Goal: Task Accomplishment & Management: Use online tool/utility

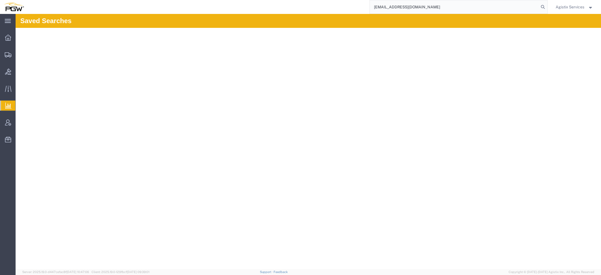
click at [579, 9] on span "Agistix Services" at bounding box center [569, 7] width 29 height 6
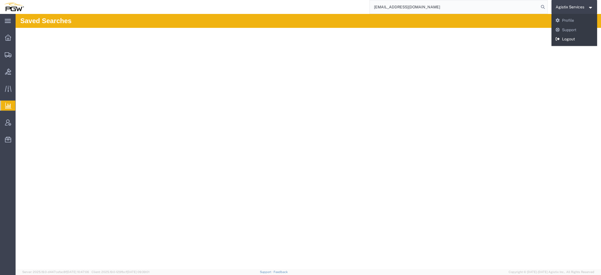
click at [570, 37] on link "Logout" at bounding box center [574, 38] width 46 height 9
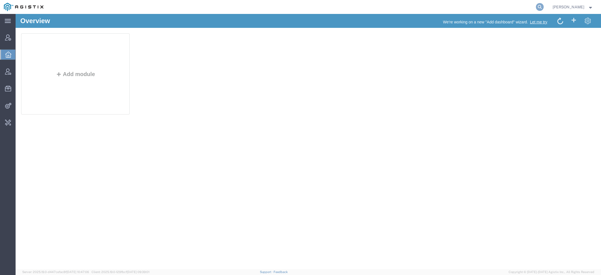
click at [541, 7] on icon at bounding box center [540, 7] width 8 height 8
paste input "56875875"
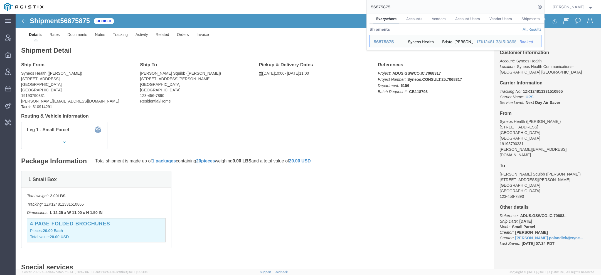
click div "Ship From Syneos Health (John Polandick) 500 Olde Worthington Road Westerville,…"
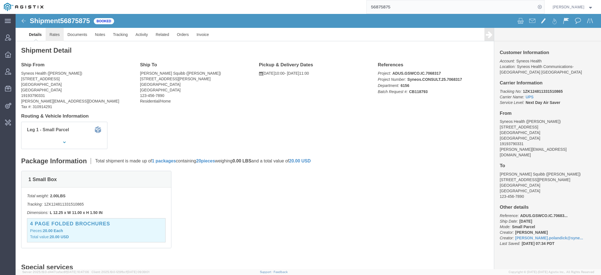
click link "Rates"
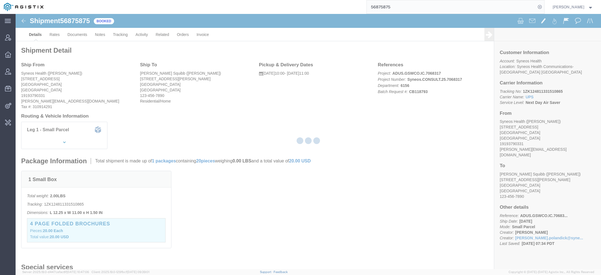
click div
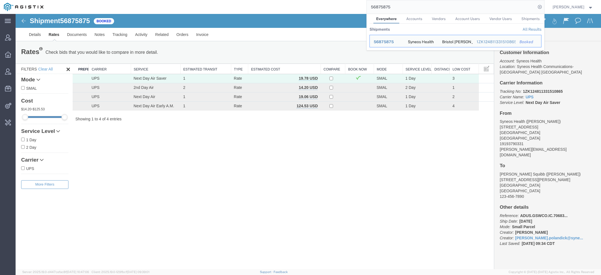
drag, startPoint x: 393, startPoint y: 8, endPoint x: 316, endPoint y: 8, distance: 77.3
click at [335, 8] on div "56875875 Everywhere Accounts Vendors Account Users Vendor Users Shipments Shipm…" at bounding box center [295, 7] width 497 height 14
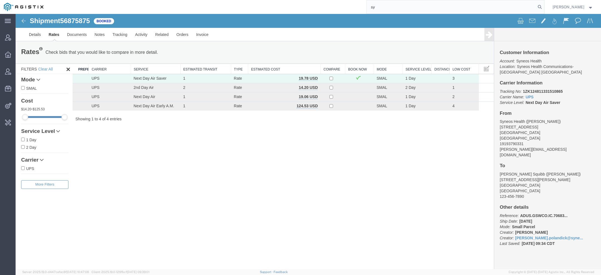
paste input "n"
type input "syneos"
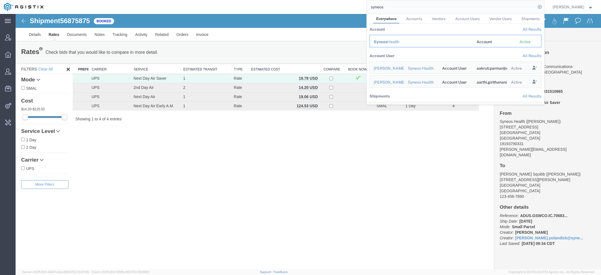
click at [387, 42] on span "Syneos" at bounding box center [381, 41] width 14 height 4
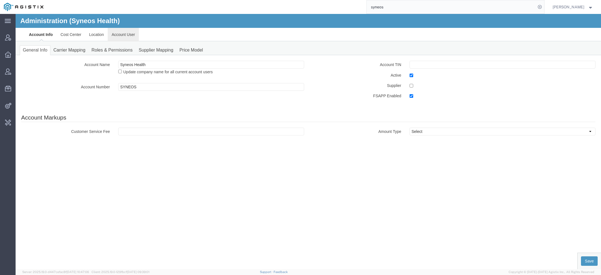
click at [115, 37] on link "Account User" at bounding box center [123, 34] width 31 height 13
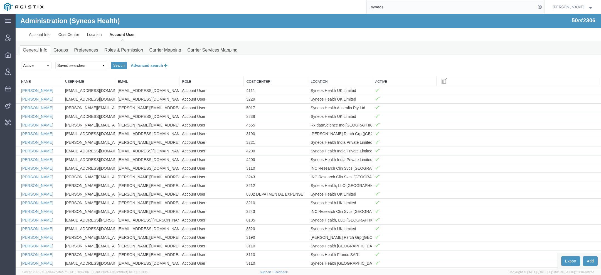
click at [158, 63] on button "Advanced search" at bounding box center [149, 65] width 45 height 9
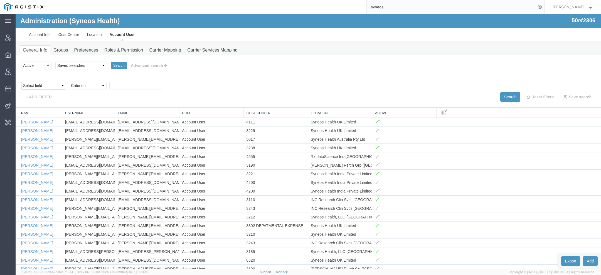
click at [56, 85] on select "Select field Cost Center Email Location Name Role Username" at bounding box center [43, 85] width 45 height 8
select select "personName"
click at [21, 81] on select "Select field Cost Center Email Location Name Role Username" at bounding box center [43, 85] width 45 height 8
click at [79, 86] on select "Criterion contains does not contain is is blank is not blank starts with" at bounding box center [88, 85] width 38 height 8
select select "contains"
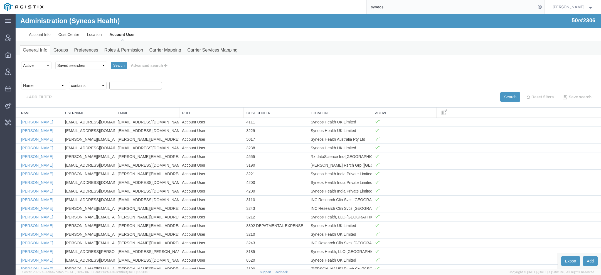
click at [69, 81] on select "Criterion contains does not contain is is blank is not blank starts with" at bounding box center [88, 85] width 38 height 8
type input "gemma"
click at [508, 95] on button "Search" at bounding box center [510, 96] width 20 height 9
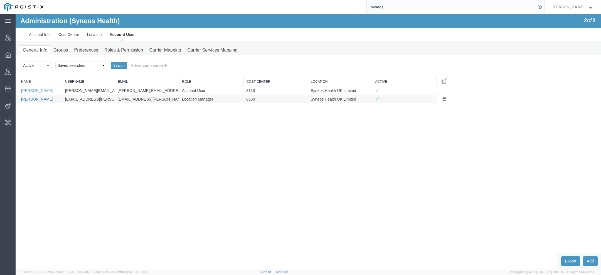
click at [40, 99] on link "Gemma Ogden" at bounding box center [37, 99] width 32 height 4
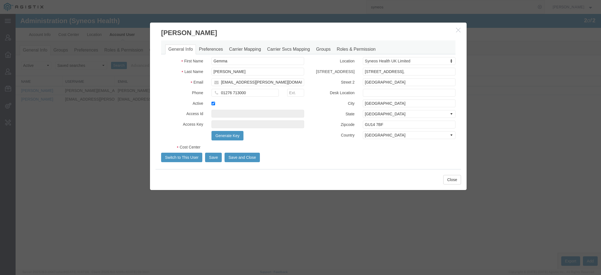
select select "DEPARTMENT"
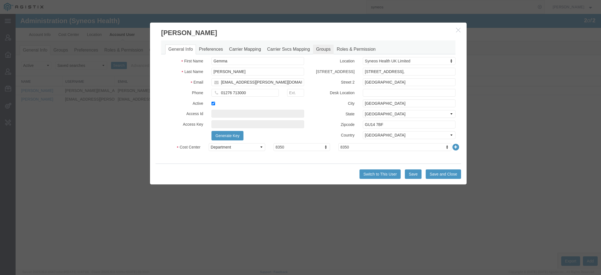
click at [321, 50] on link "Groups" at bounding box center [323, 49] width 21 height 10
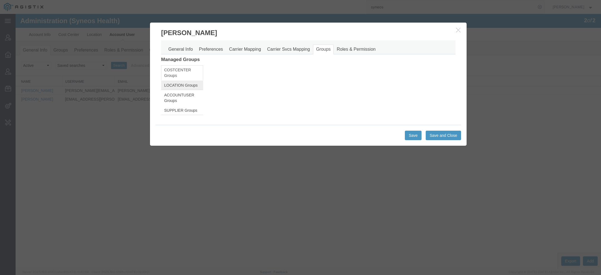
click at [190, 86] on link "LOCATION Groups" at bounding box center [182, 84] width 42 height 9
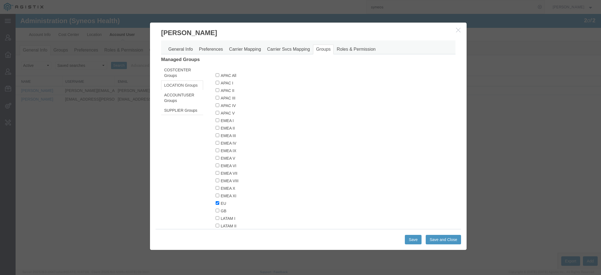
scroll to position [44, 0]
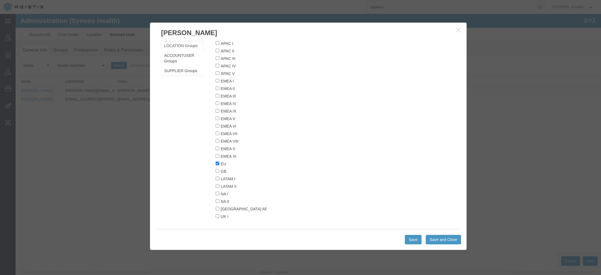
click at [220, 169] on label "GB" at bounding box center [293, 171] width 154 height 6
click at [219, 169] on input "GB" at bounding box center [218, 171] width 4 height 4
checkbox input "true"
click at [434, 242] on button "Save and Close" at bounding box center [443, 238] width 35 height 9
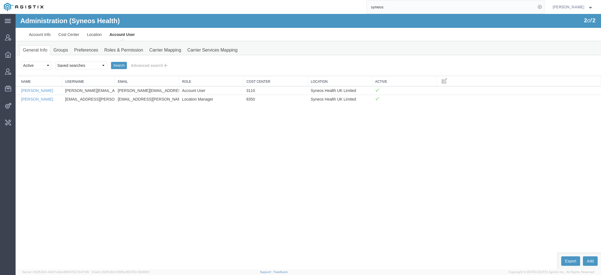
drag, startPoint x: 395, startPoint y: 10, endPoint x: 282, endPoint y: -5, distance: 113.9
click at [282, 0] on html "main_menu Created with Sketch. Collapse Menu Account Manager Overview Vendor Ma…" at bounding box center [300, 137] width 601 height 275
type input "pgw"
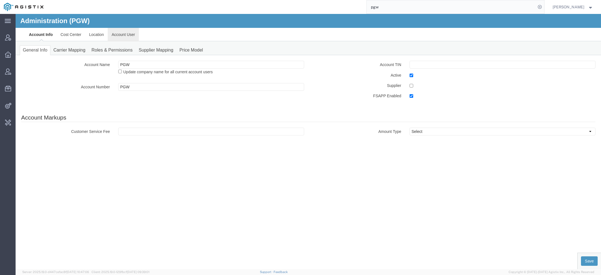
click at [132, 35] on link "Account User" at bounding box center [123, 34] width 31 height 13
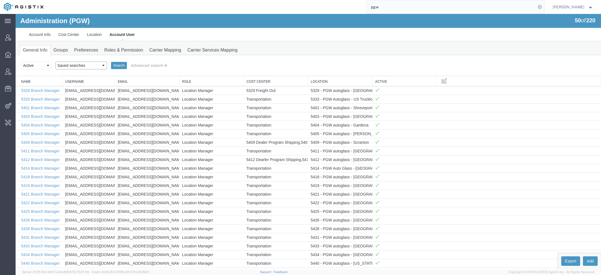
click at [96, 65] on select "Saved searches Exclude Branch Manager [PERSON_NAME] Offline user" at bounding box center [81, 65] width 52 height 8
select select "Offline user"
click at [55, 61] on select "Saved searches Exclude Branch Manager [PERSON_NAME] Offline user" at bounding box center [81, 65] width 52 height 8
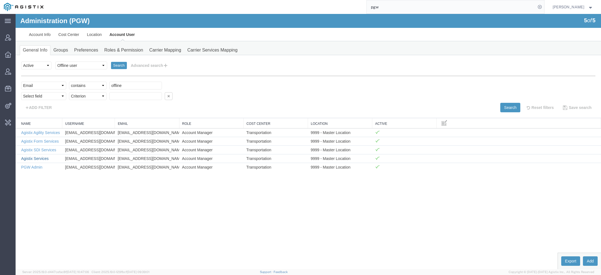
click at [40, 157] on link "Agistix Services" at bounding box center [35, 158] width 28 height 4
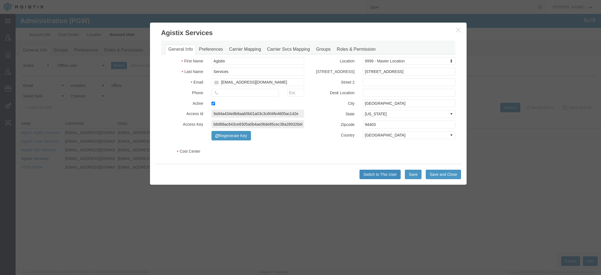
select select "COSTCENTER"
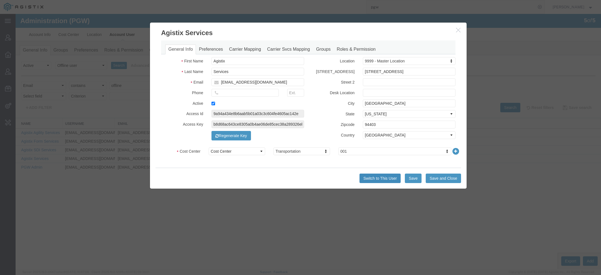
click at [374, 177] on button "Switch to This User" at bounding box center [379, 177] width 41 height 9
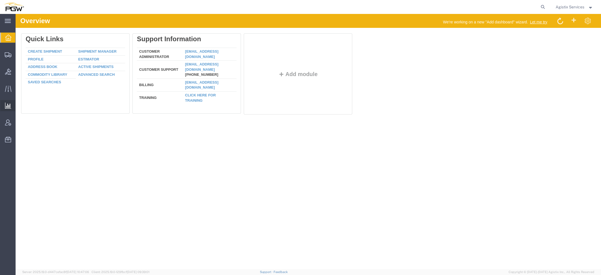
click at [0, 0] on link "Saved Reports" at bounding box center [0, 0] width 0 height 0
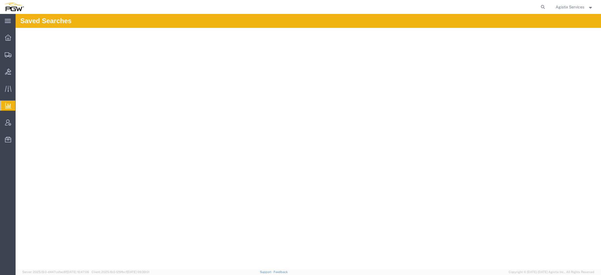
click at [0, 0] on span "Ad Hoc Reports" at bounding box center [0, 0] width 0 height 0
click at [0, 0] on span "Saved Reports" at bounding box center [0, 0] width 0 height 0
click at [569, 8] on span "Agistix Services" at bounding box center [569, 7] width 29 height 6
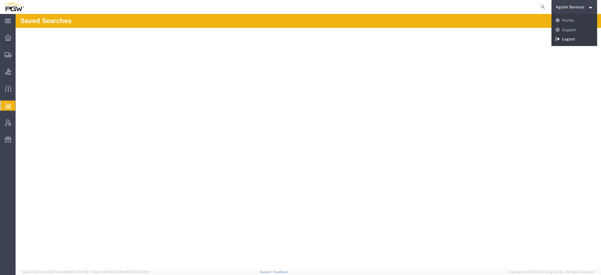
click at [562, 39] on link "Logout" at bounding box center [574, 38] width 46 height 9
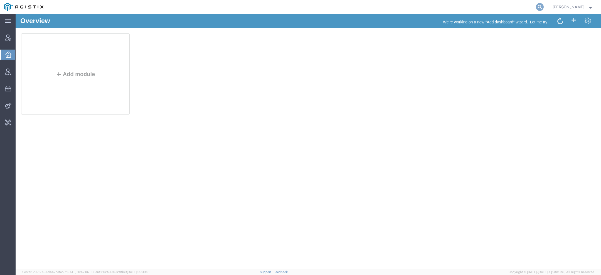
click at [541, 6] on icon at bounding box center [540, 7] width 8 height 8
type input "exelixis"
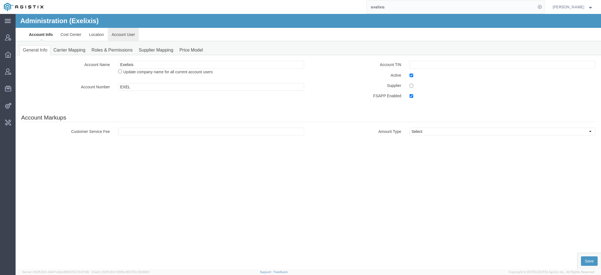
click at [127, 38] on link "Account User" at bounding box center [123, 34] width 31 height 13
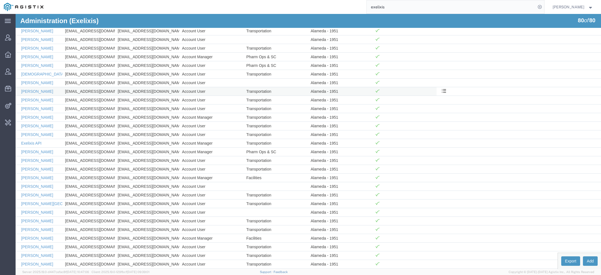
scroll to position [125, 0]
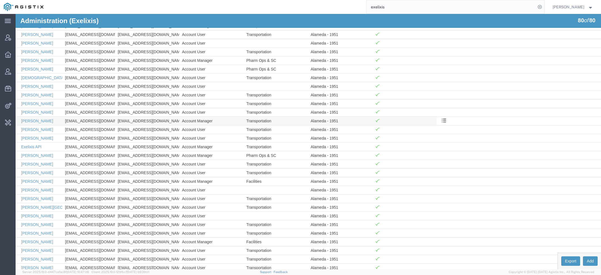
click at [70, 118] on td "dmagana@exelixis.com" at bounding box center [88, 120] width 53 height 9
copy td "dmagana@exelixis.com"
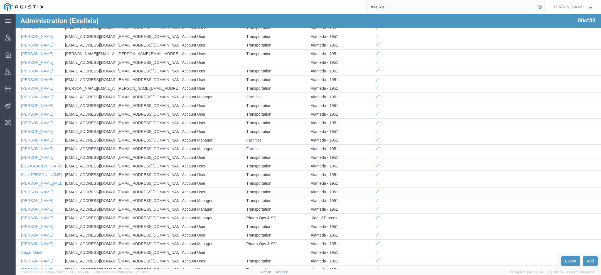
scroll to position [349, 0]
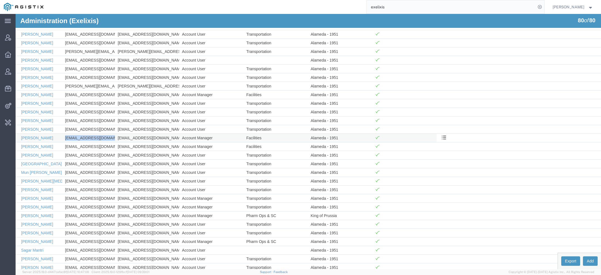
drag, startPoint x: 65, startPoint y: 134, endPoint x: 108, endPoint y: 135, distance: 42.6
click at [108, 135] on td "mcobomier@exelixis.com" at bounding box center [88, 137] width 53 height 9
copy td "mcobomier@exelixis.com"
click at [40, 135] on link "Mariana Cobo-Mier" at bounding box center [37, 137] width 32 height 4
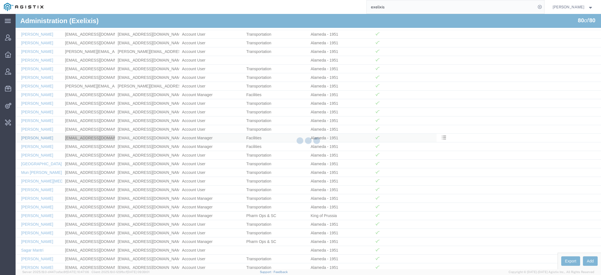
click at [40, 133] on div at bounding box center [308, 141] width 585 height 255
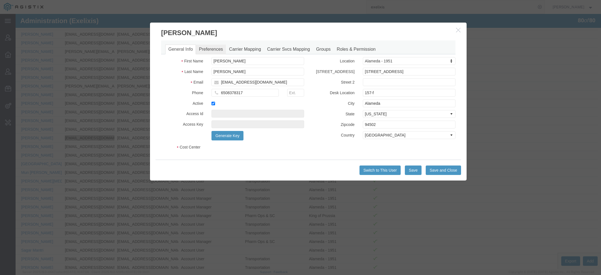
select select "COSTCENTER"
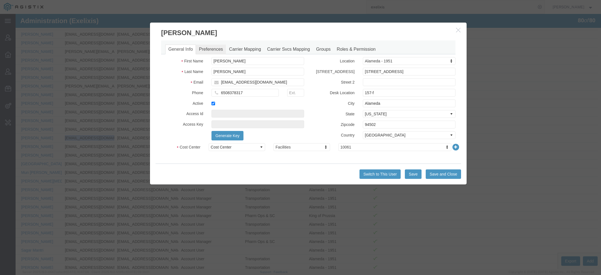
click at [219, 53] on link "Preferences" at bounding box center [211, 49] width 30 height 10
select select
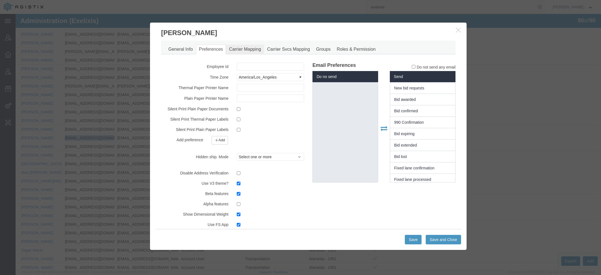
click at [248, 53] on link "Carrier Mapping" at bounding box center [245, 49] width 38 height 10
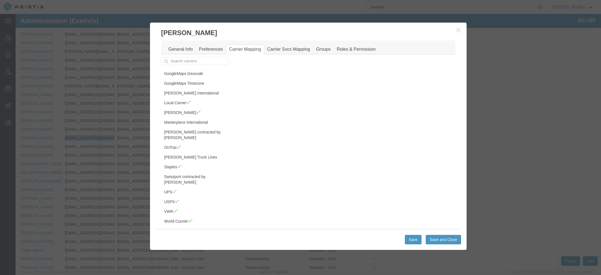
scroll to position [120, 0]
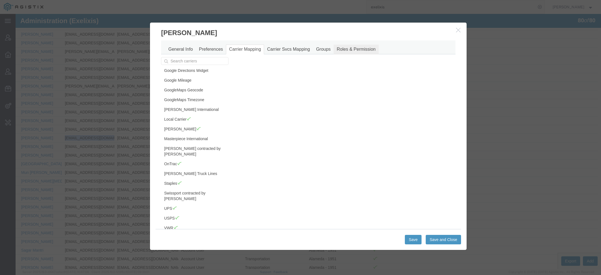
click at [355, 50] on link "Roles & Permission" at bounding box center [355, 49] width 45 height 10
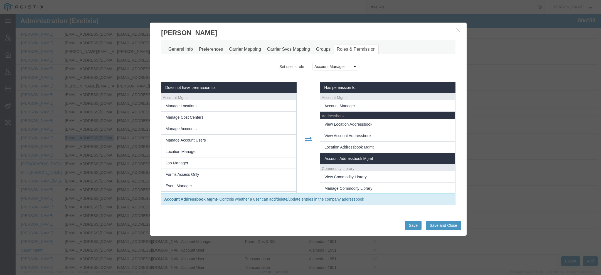
scroll to position [239, 0]
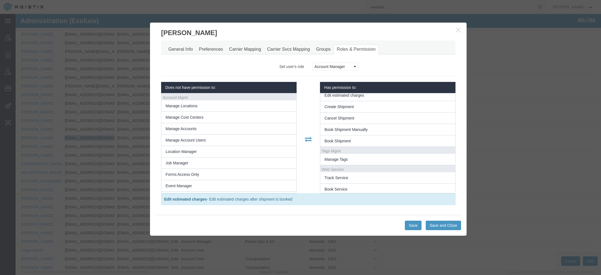
click at [463, 29] on h3 "Mariana Cobo-Mier" at bounding box center [308, 30] width 316 height 15
click at [456, 31] on icon "button" at bounding box center [458, 30] width 4 height 5
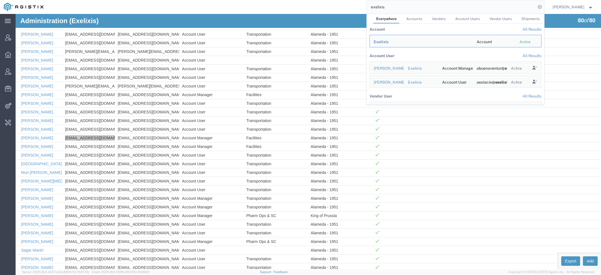
drag, startPoint x: 390, startPoint y: 5, endPoint x: 309, endPoint y: 1, distance: 81.3
click at [332, 5] on div "exelixis Everywhere Accounts Vendors Account Users Vendor Users Shipments Accou…" at bounding box center [295, 7] width 497 height 14
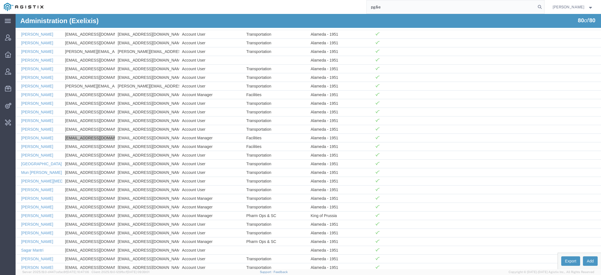
type input "pg&e"
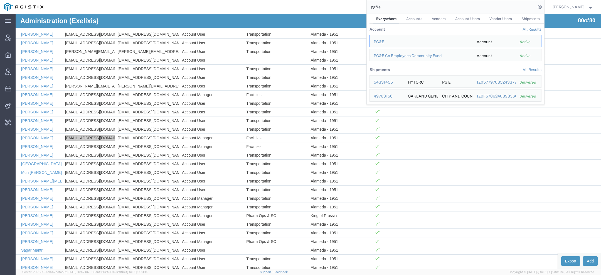
click at [380, 42] on div "PG&E" at bounding box center [421, 42] width 95 height 6
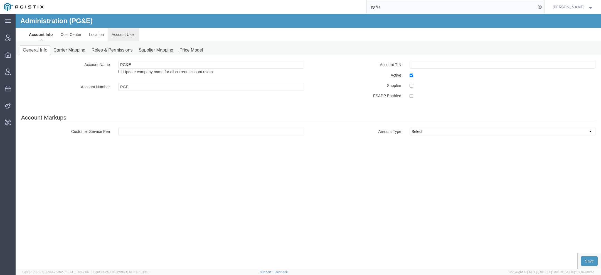
click at [124, 36] on link "Account User" at bounding box center [123, 34] width 31 height 13
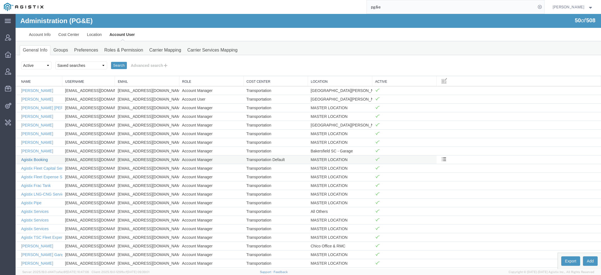
click at [44, 159] on link "Agistix Booking" at bounding box center [34, 159] width 27 height 4
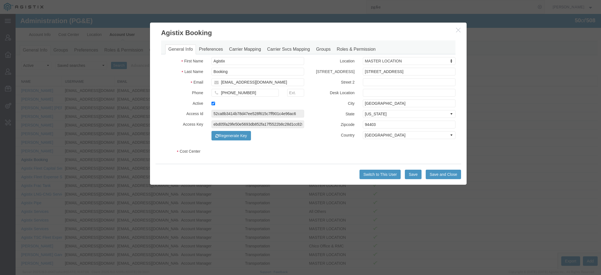
select select "COSTCENTER"
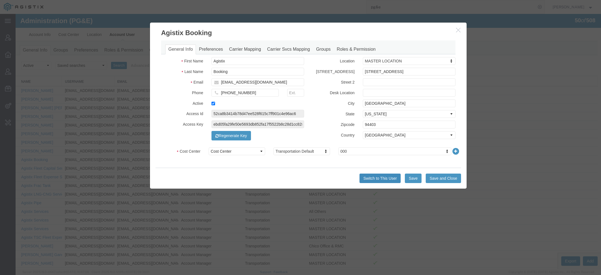
click at [382, 175] on button "Switch to This User" at bounding box center [379, 177] width 41 height 9
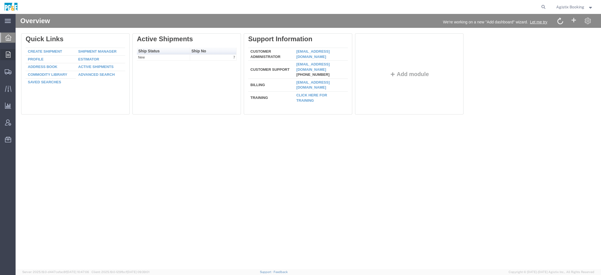
click at [7, 54] on icon at bounding box center [8, 54] width 5 height 6
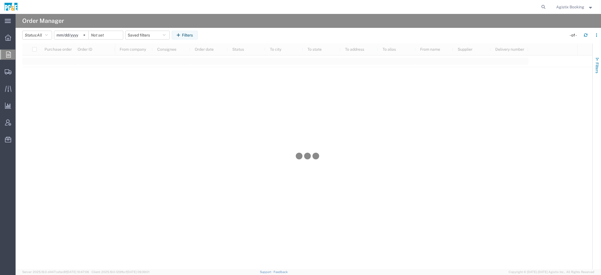
click at [597, 50] on button "Filters" at bounding box center [596, 65] width 8 height 30
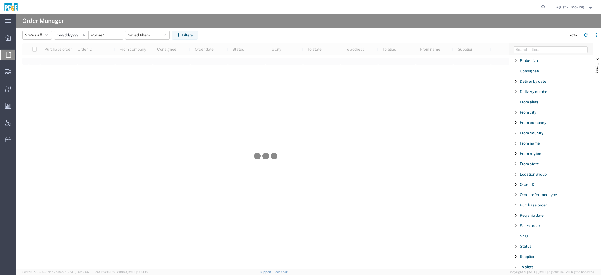
click at [535, 201] on div "Purchase order" at bounding box center [550, 205] width 83 height 10
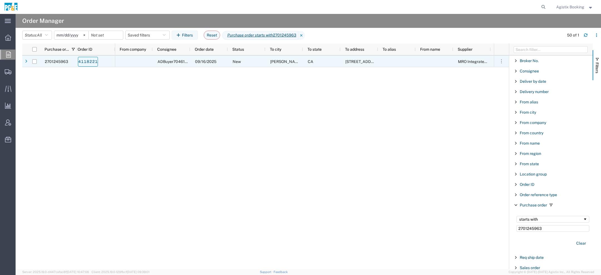
type input "2701245963"
click at [88, 63] on link "4118221" at bounding box center [88, 62] width 20 height 10
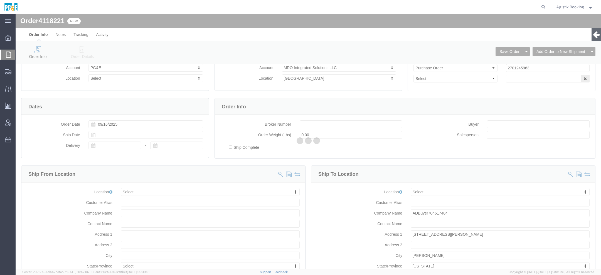
scroll to position [97, 0]
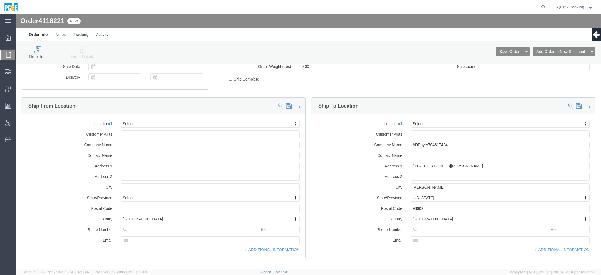
select select
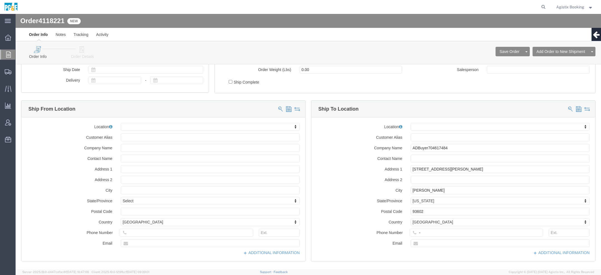
scroll to position [93, 0]
click at [572, 6] on span "Agistix Booking" at bounding box center [570, 7] width 28 height 6
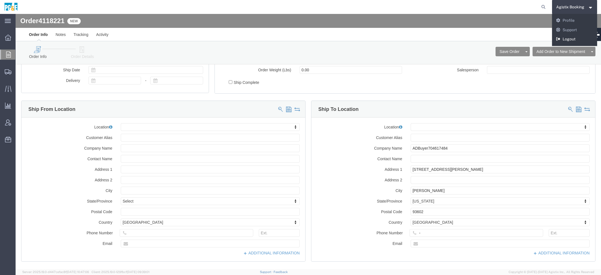
click at [569, 40] on link "Logout" at bounding box center [574, 38] width 45 height 9
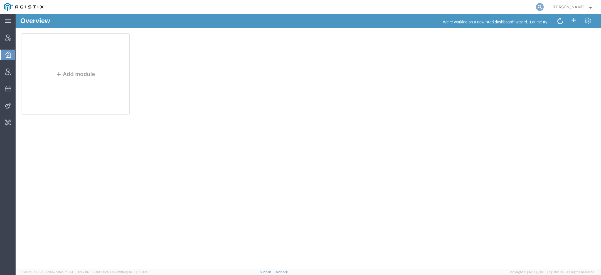
click at [541, 7] on icon at bounding box center [540, 7] width 8 height 8
paste input "56876668"
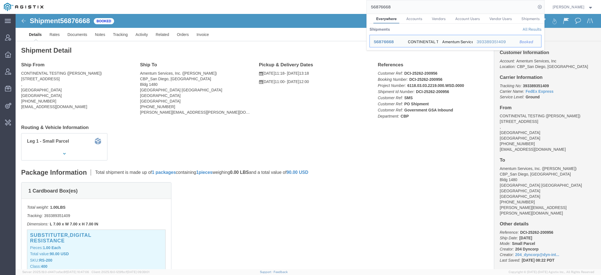
drag, startPoint x: 394, startPoint y: 8, endPoint x: 353, endPoint y: 3, distance: 40.9
click at [353, 3] on div "56876668 Everywhere Accounts Vendors Account Users Vendor Users Shipments Shipm…" at bounding box center [295, 7] width 497 height 14
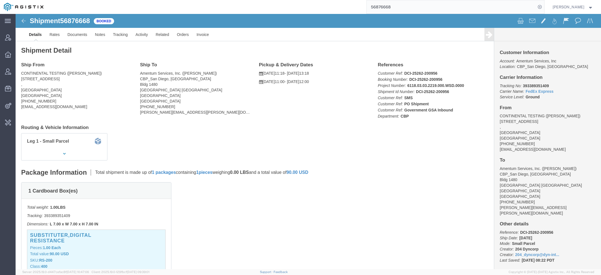
paste input "681563"
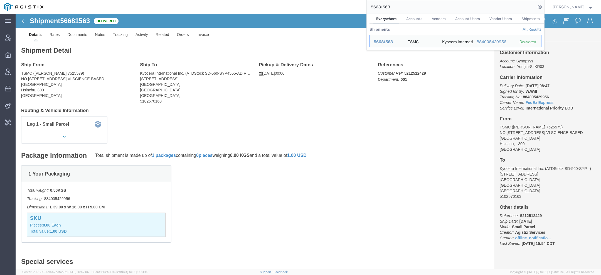
drag, startPoint x: 394, startPoint y: 7, endPoint x: 294, endPoint y: -1, distance: 100.4
click at [294, 0] on html "main_menu Created with Sketch. Collapse Menu Account Manager Overview Vendor Ma…" at bounding box center [300, 137] width 601 height 275
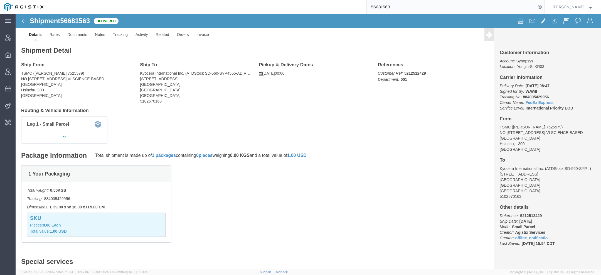
paste input "40306"
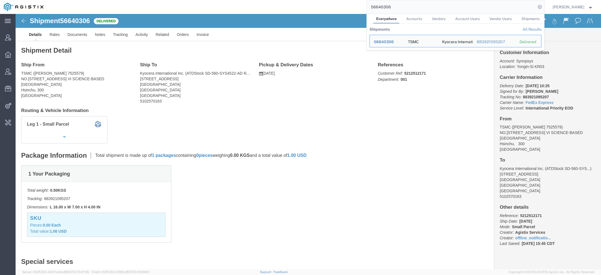
drag, startPoint x: 397, startPoint y: 10, endPoint x: 288, endPoint y: -15, distance: 111.3
click at [288, 0] on html "main_menu Created with Sketch. Collapse Menu Account Manager Overview Vendor Ma…" at bounding box center [300, 137] width 601 height 275
paste input "652103928"
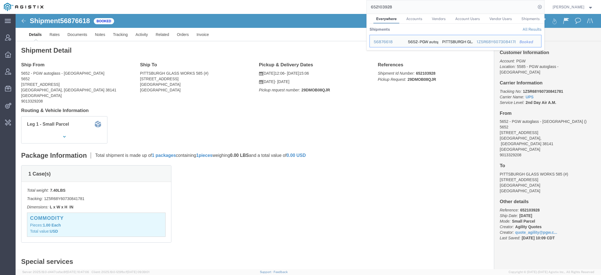
drag, startPoint x: 398, startPoint y: 6, endPoint x: 255, endPoint y: 4, distance: 143.2
click at [286, 4] on div "652103928 Everywhere Accounts Vendors Account Users Vendor Users Shipments Ship…" at bounding box center [295, 7] width 497 height 14
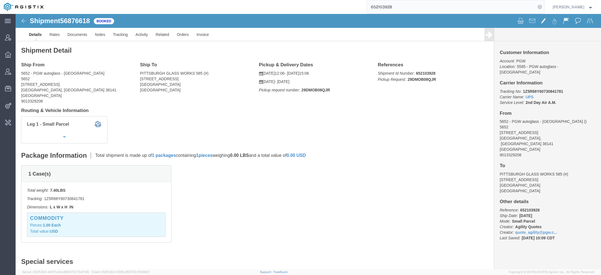
paste input "56823951"
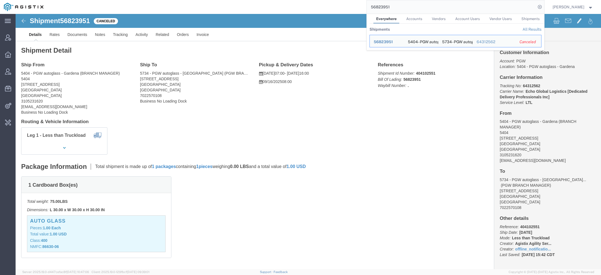
click address "5734 - PGW autoglass - [GEOGRAPHIC_DATA] (PGW BRANCH MANAGER) [STREET_ADDRESS] …"
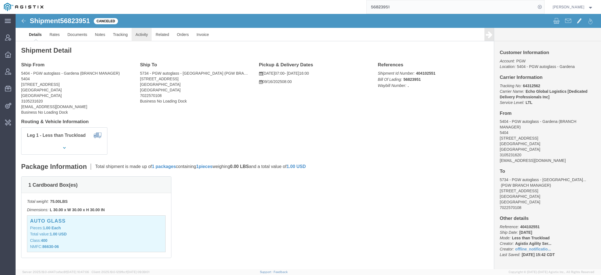
click link "Activity"
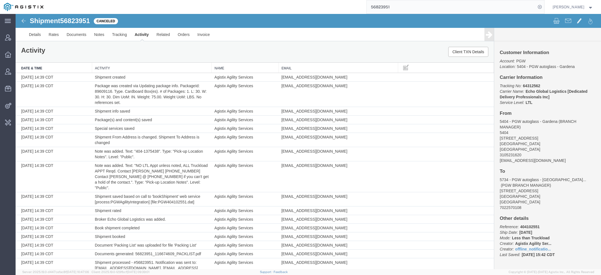
scroll to position [197, 0]
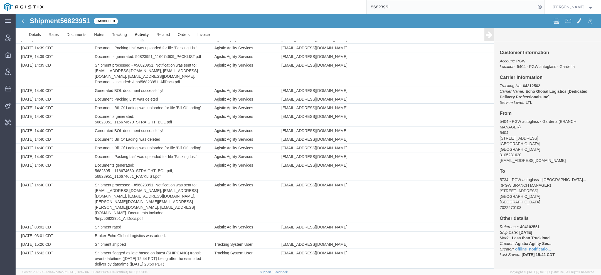
click at [528, 86] on b "64312562" at bounding box center [531, 85] width 17 height 4
copy b "64312562"
drag, startPoint x: 384, startPoint y: 4, endPoint x: 274, endPoint y: 2, distance: 109.9
click at [306, 2] on div "56823951" at bounding box center [295, 7] width 497 height 14
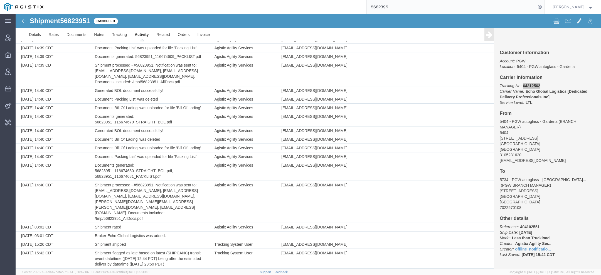
drag, startPoint x: 408, startPoint y: 12, endPoint x: 303, endPoint y: -4, distance: 106.8
click at [303, 0] on html "main_menu Created with Sketch. Collapse Menu Account Manager Overview Vendor Ma…" at bounding box center [300, 137] width 601 height 275
type input "pgw"
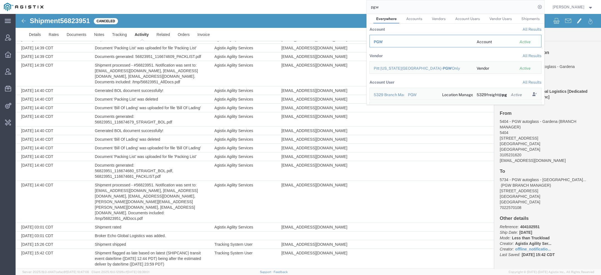
click at [390, 39] on div "PGW" at bounding box center [421, 42] width 95 height 6
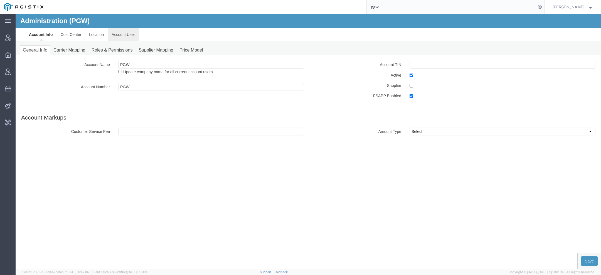
click at [124, 36] on link "Account User" at bounding box center [123, 34] width 31 height 13
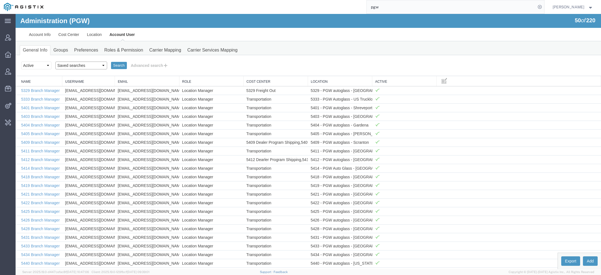
click at [75, 66] on select "Saved searches Exclude Branch Manager Jason Offline user" at bounding box center [81, 65] width 52 height 8
select select "Jason"
click at [55, 61] on select "Saved searches Exclude Branch Manager Jason Offline user" at bounding box center [81, 65] width 52 height 8
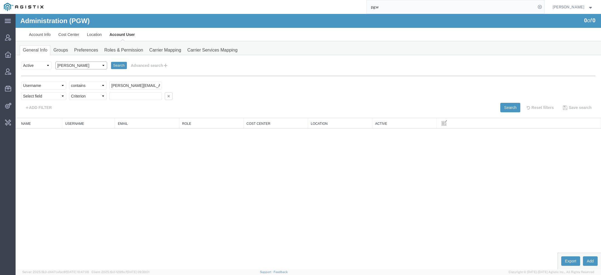
click at [71, 65] on select "Saved searches Exclude Branch Manager Jason Offline user" at bounding box center [81, 65] width 52 height 8
select select "Offline user"
click at [55, 61] on select "Saved searches Exclude Branch Manager Jason Offline user" at bounding box center [81, 65] width 52 height 8
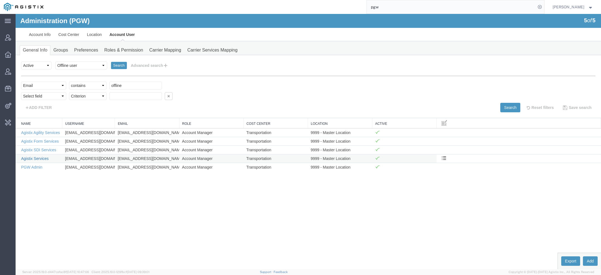
click at [31, 158] on link "Agistix Services" at bounding box center [35, 158] width 28 height 4
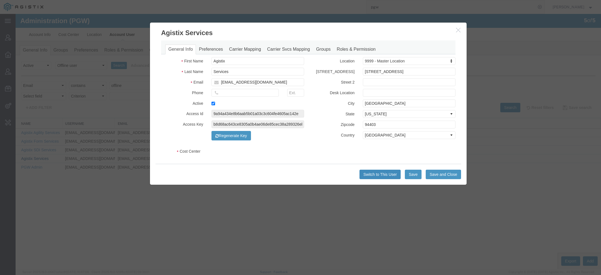
select select "COSTCENTER"
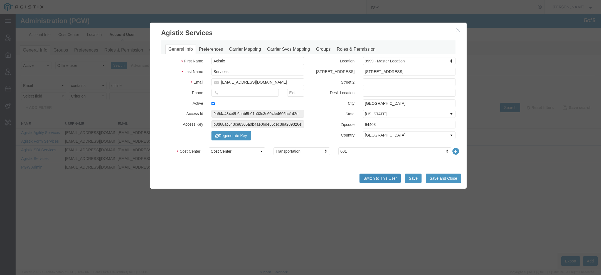
click at [386, 181] on button "Switch to This User" at bounding box center [379, 177] width 41 height 9
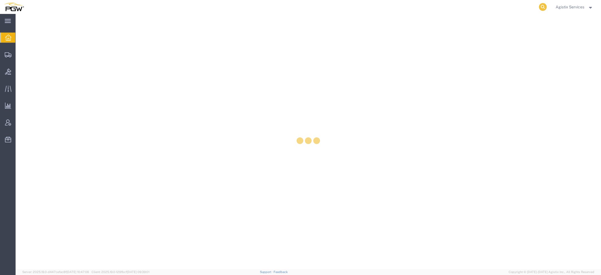
click at [542, 7] on icon at bounding box center [543, 7] width 8 height 8
paste input "56823951"
type input "56823951"
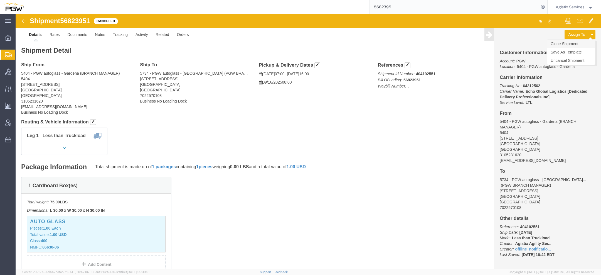
click link "Clone Shipment"
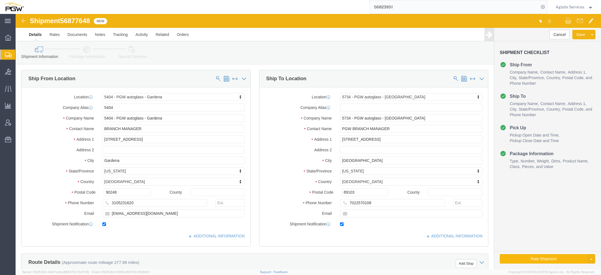
click button "Rate Shipment"
select select "28261"
select select "28489"
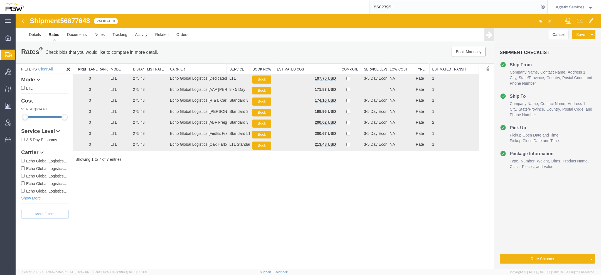
drag, startPoint x: 204, startPoint y: 68, endPoint x: 228, endPoint y: 68, distance: 23.4
click at [228, 68] on div "Search: Preferred Carrier Lane Rank Mode Distance List Rate Carrier Service Boo…" at bounding box center [283, 112] width 421 height 98
click at [258, 78] on button "Book" at bounding box center [261, 79] width 19 height 8
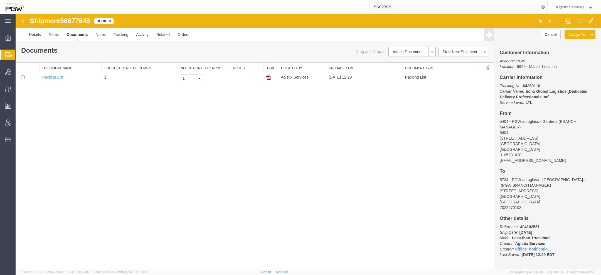
click at [70, 24] on span "56877648" at bounding box center [75, 21] width 30 height 8
copy span "56877648"
click at [528, 85] on b "64380110" at bounding box center [531, 85] width 17 height 4
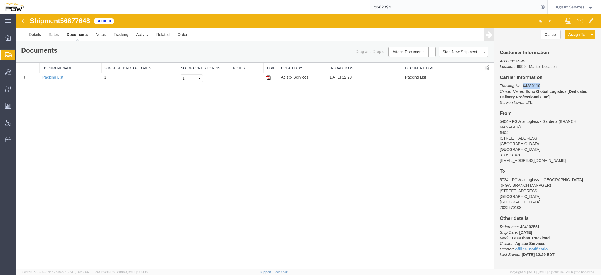
copy b "64380110"
click at [77, 36] on link "Documents" at bounding box center [77, 34] width 29 height 13
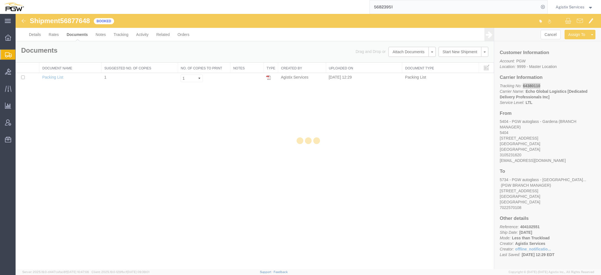
click at [77, 36] on div at bounding box center [308, 141] width 585 height 255
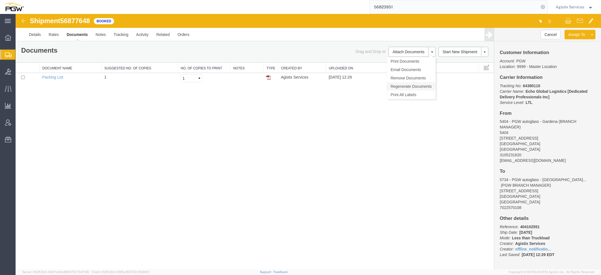
click at [394, 86] on link "Regenerate Documents" at bounding box center [411, 86] width 48 height 8
click at [69, 36] on link "Documents" at bounding box center [77, 34] width 29 height 13
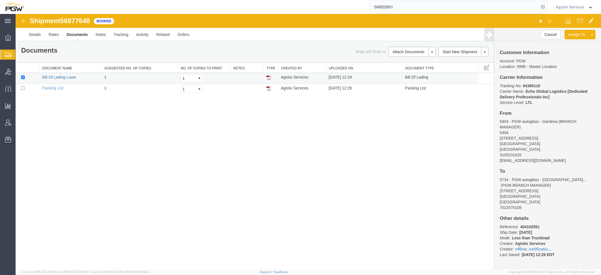
drag, startPoint x: 224, startPoint y: 22, endPoint x: 69, endPoint y: 77, distance: 164.8
click at [69, 77] on link "Bill Of Lading Laser" at bounding box center [59, 77] width 34 height 4
drag, startPoint x: 414, startPoint y: 14, endPoint x: 60, endPoint y: 87, distance: 361.8
click at [60, 87] on link "Packing List" at bounding box center [52, 88] width 21 height 4
click at [563, 7] on span "Agistix Services" at bounding box center [569, 7] width 29 height 6
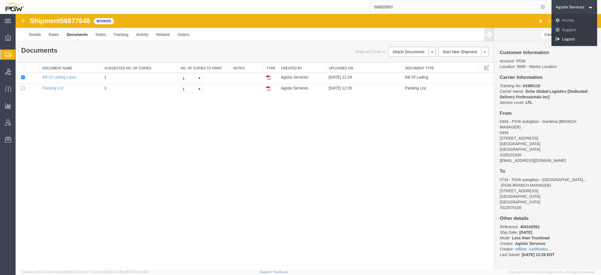
click at [563, 40] on link "Logout" at bounding box center [574, 38] width 46 height 9
